Goal: Information Seeking & Learning: Check status

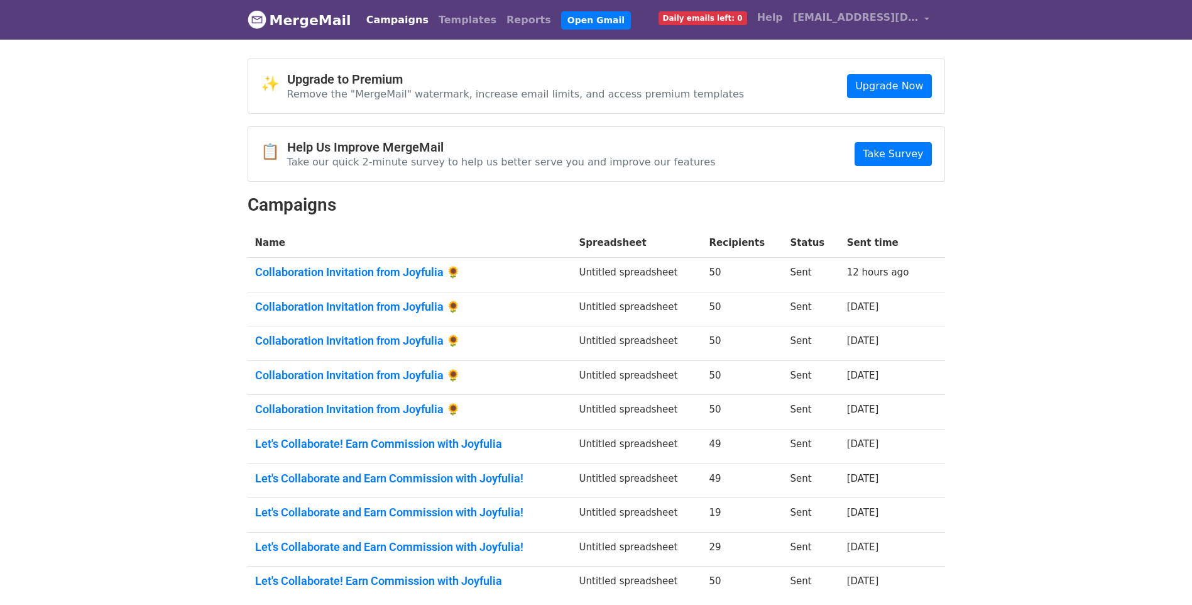
click at [1044, 136] on body "MergeMail Campaigns Templates Reports Open Gmail Daily emails left: 0 Help [EMA…" at bounding box center [596, 342] width 1192 height 684
click at [406, 270] on link "Collaboration Invitation from Joyfulia 🌻" at bounding box center [409, 272] width 309 height 14
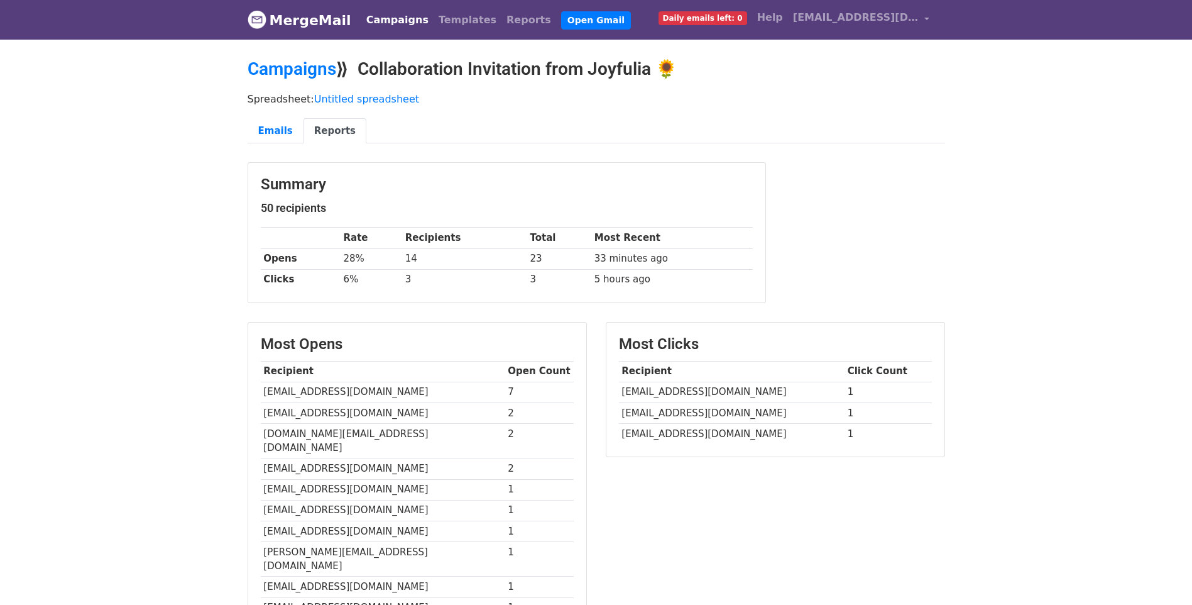
click at [133, 342] on body "MergeMail Campaigns Templates Reports Open Gmail Daily emails left: 0 Help joyf…" at bounding box center [596, 403] width 1192 height 806
drag, startPoint x: 819, startPoint y: 151, endPoint x: 782, endPoint y: 133, distance: 41.0
click at [782, 133] on ul "Emails Reports" at bounding box center [597, 131] width 698 height 26
